Goal: Go to known website: Access a specific website the user already knows

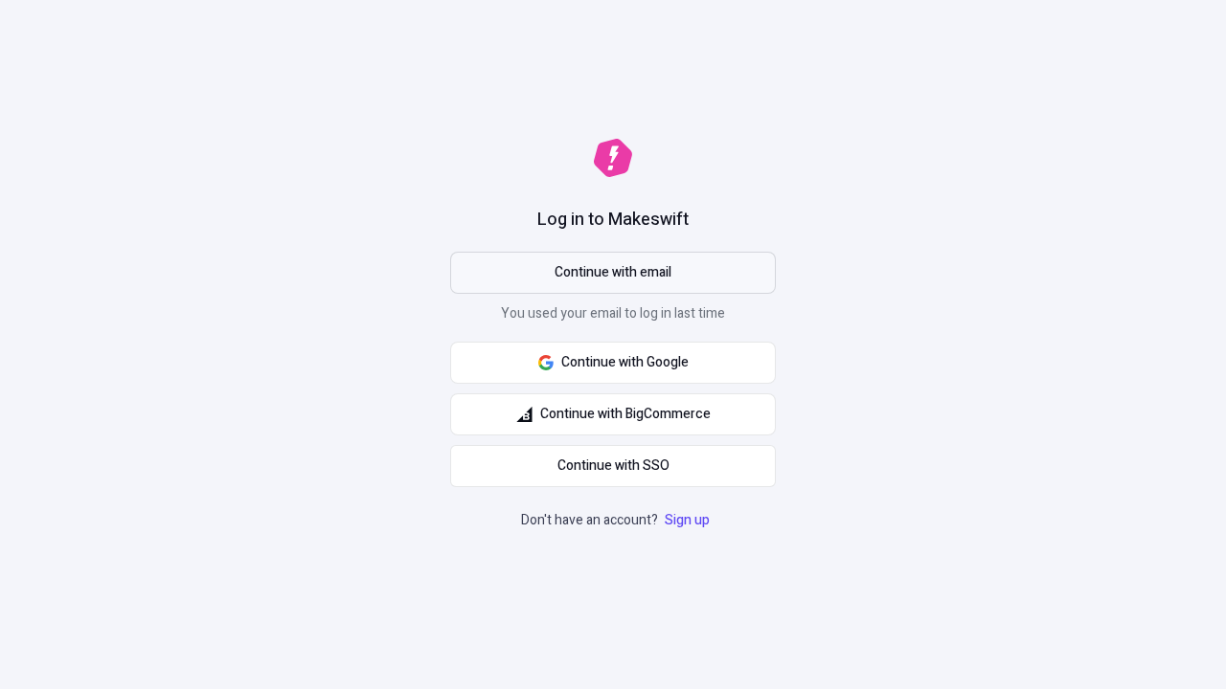
click at [613, 273] on span "Continue with email" at bounding box center [612, 272] width 117 height 21
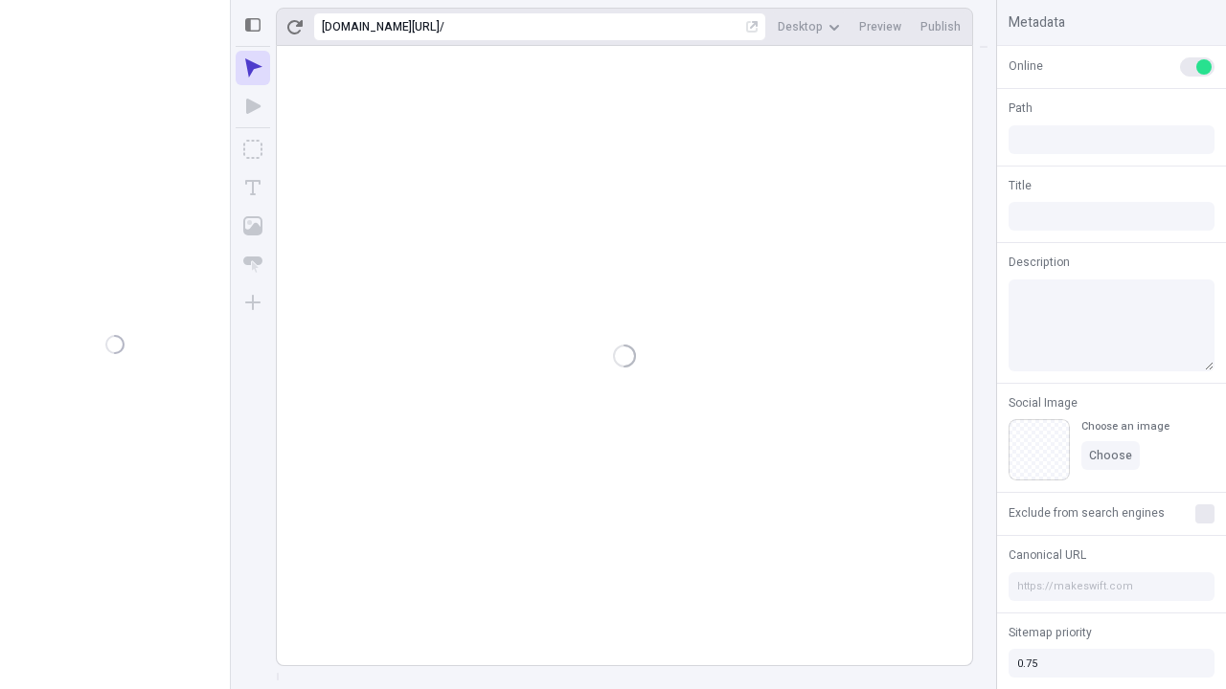
type input "/deep-link-averto"
